Goal: Find specific page/section: Find specific page/section

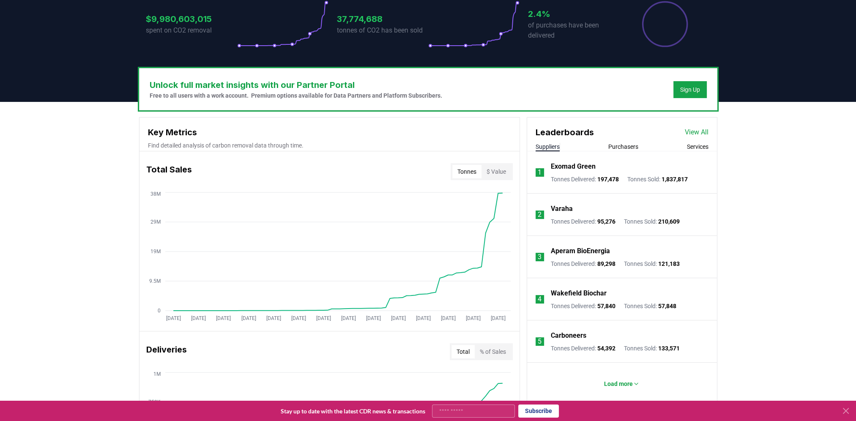
scroll to position [211, 0]
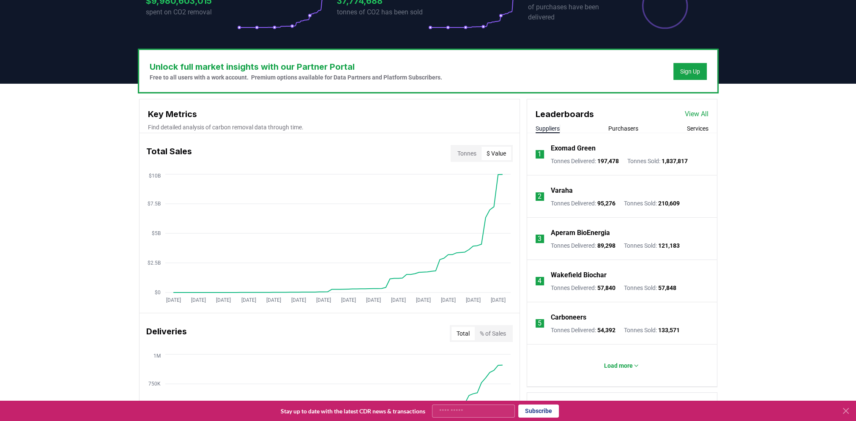
click at [501, 154] on button "$ Value" at bounding box center [496, 154] width 30 height 14
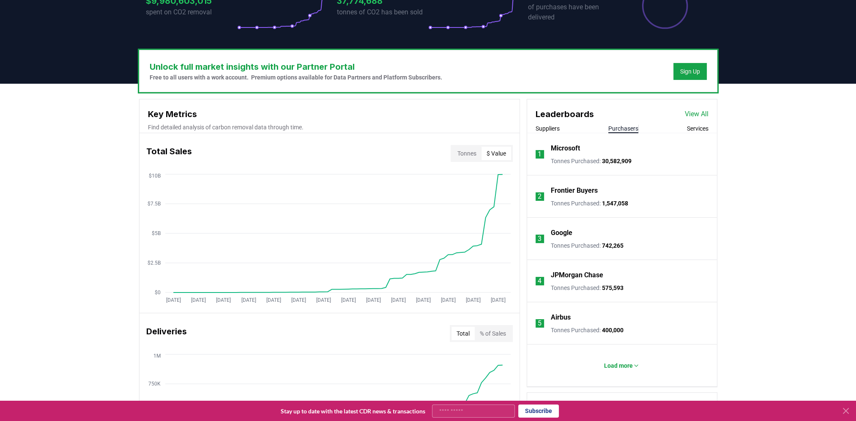
click at [622, 127] on button "Purchasers" at bounding box center [623, 128] width 30 height 8
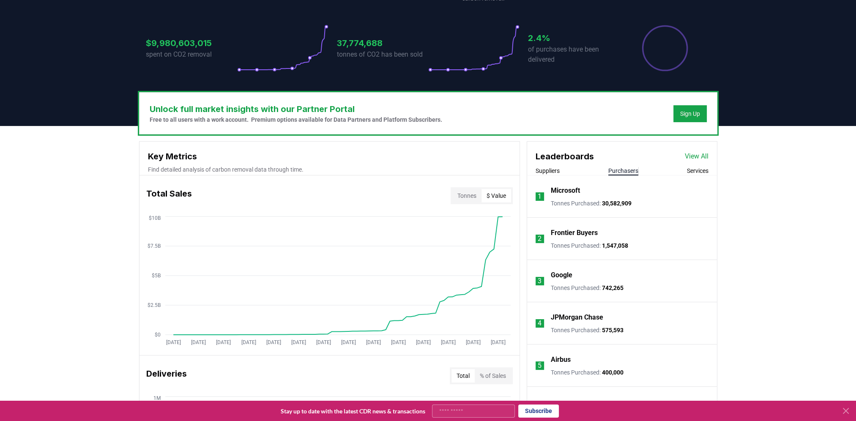
scroll to position [0, 0]
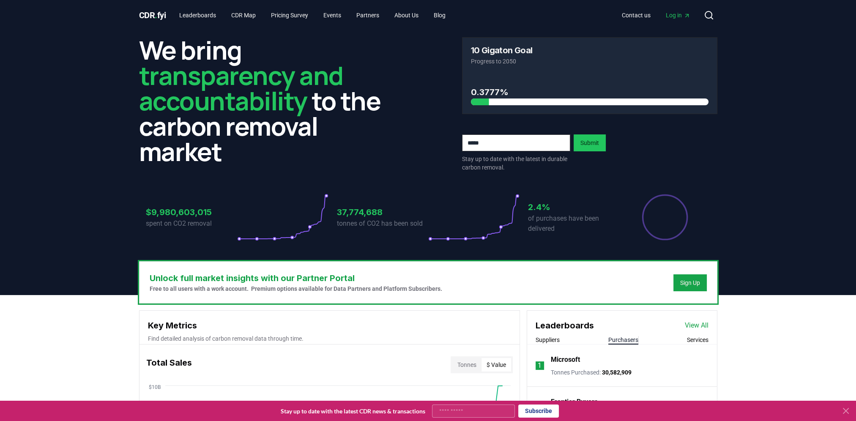
click at [608, 336] on button "Purchasers" at bounding box center [623, 340] width 30 height 8
click at [252, 11] on link "CDR Map" at bounding box center [243, 15] width 38 height 15
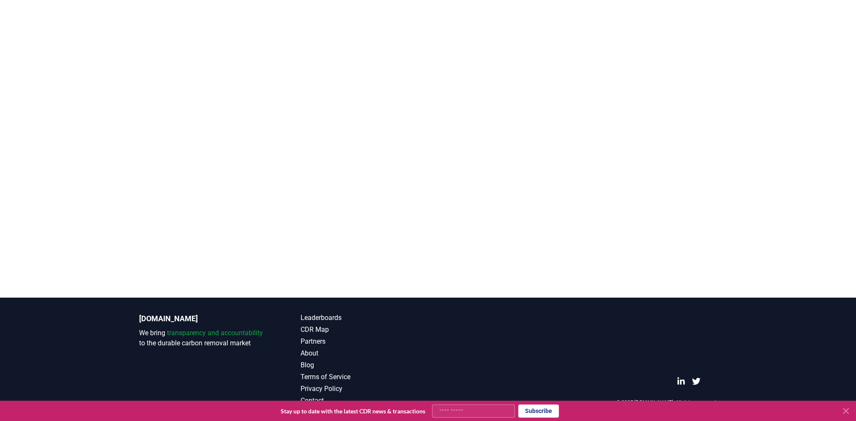
scroll to position [79, 0]
